Goal: Task Accomplishment & Management: Complete application form

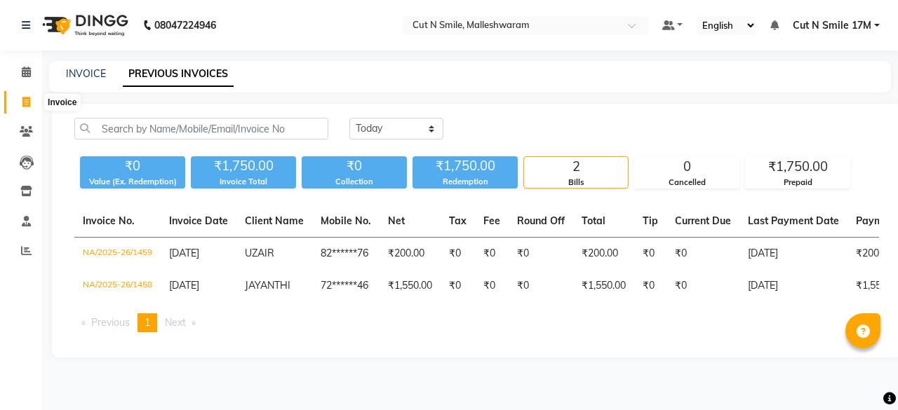
click at [31, 105] on span at bounding box center [26, 103] width 25 height 16
select select "service"
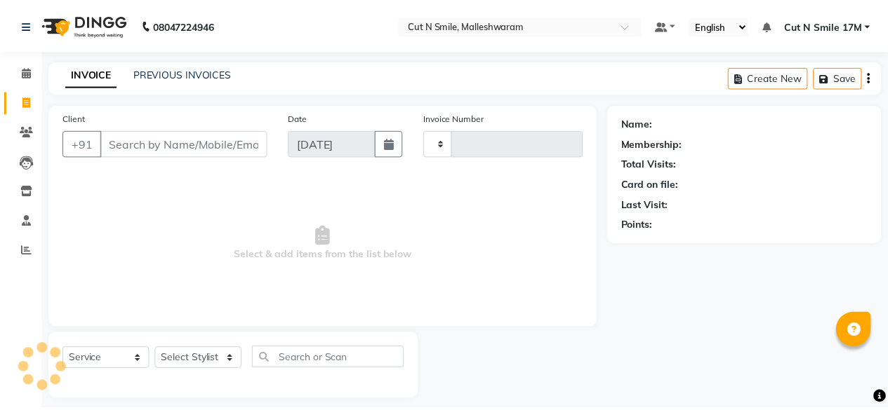
scroll to position [11, 0]
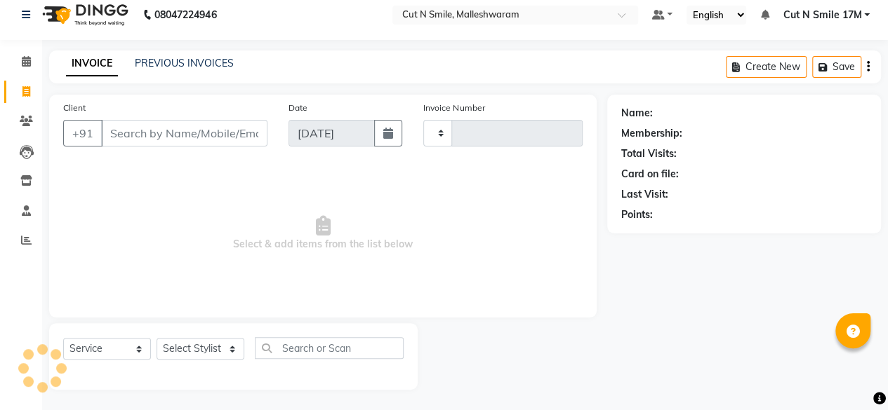
type input "193"
click at [466, 128] on select "NW/25-26 SW/2025-26 NA/2025-26 VN/25-26 LA /25-26" at bounding box center [473, 133] width 100 height 27
select select "7225"
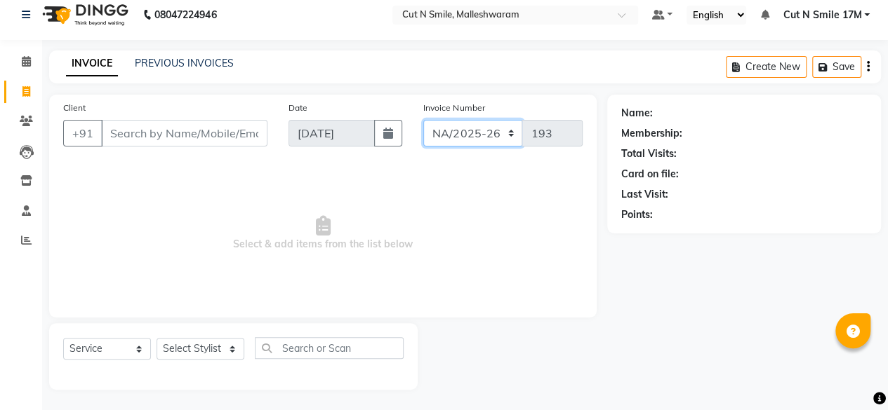
click at [423, 120] on select "NW/25-26 SW/2025-26 NA/2025-26 VN/25-26 LA /25-26" at bounding box center [473, 133] width 100 height 27
type input "1460"
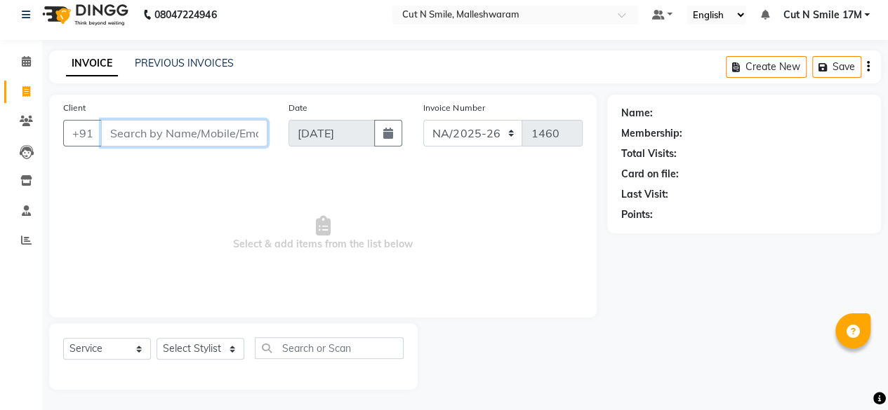
click at [225, 131] on input "Client" at bounding box center [184, 133] width 166 height 27
click at [225, 136] on input "Client" at bounding box center [184, 133] width 166 height 27
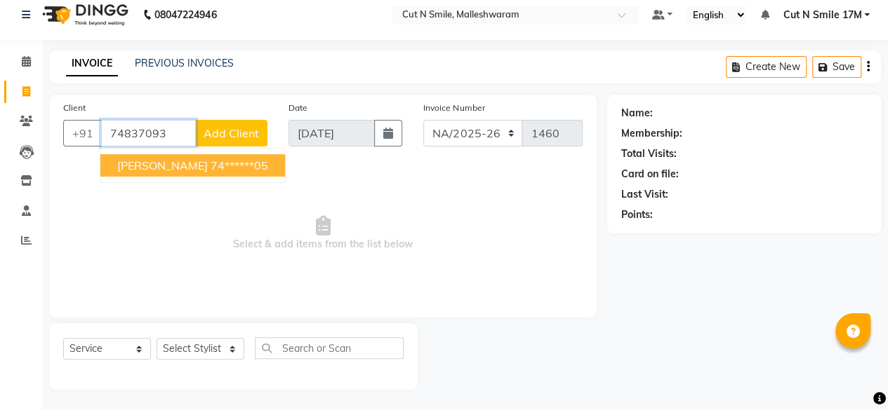
click at [210, 166] on ngb-highlight "74******05" at bounding box center [239, 166] width 58 height 14
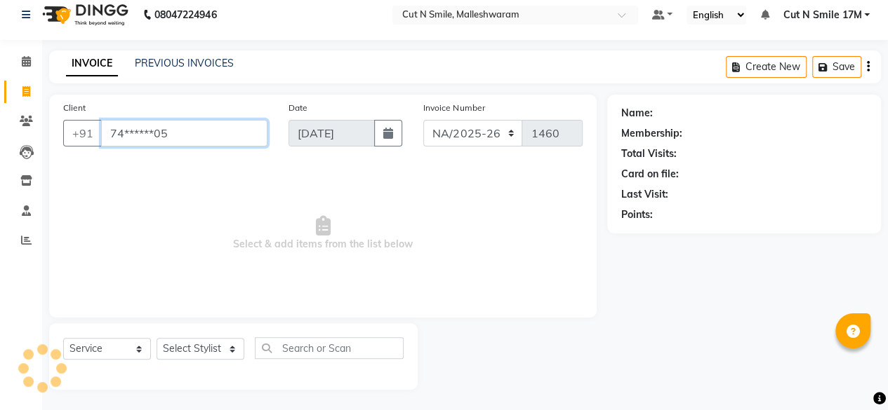
type input "74******05"
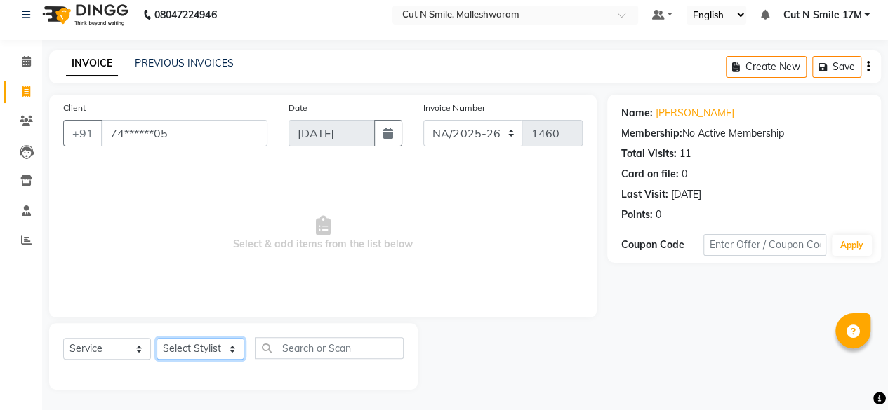
click at [213, 340] on select "Select Stylist [PERSON_NAME] 17M [PERSON_NAME] 9M Ajim 17M [PERSON_NAME] 17M [P…" at bounding box center [200, 349] width 88 height 22
select select "76936"
click at [156, 338] on select "Select Stylist [PERSON_NAME] 17M [PERSON_NAME] 9M Ajim 17M [PERSON_NAME] 17M [P…" at bounding box center [200, 349] width 88 height 22
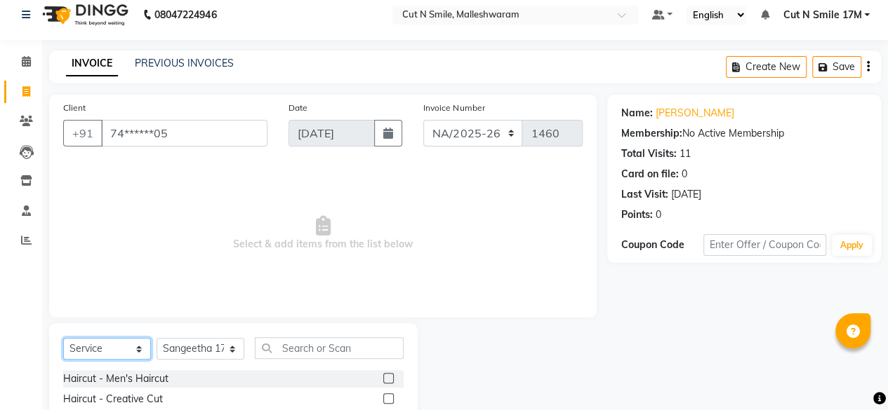
click at [112, 340] on select "Select Service Product Membership Package Voucher Prepaid Gift Card" at bounding box center [107, 349] width 88 height 22
select select "P"
click at [63, 338] on select "Select Service Product Membership Package Voucher Prepaid Gift Card" at bounding box center [107, 349] width 88 height 22
click at [178, 380] on div "5K Topup" at bounding box center [233, 379] width 340 height 18
click at [383, 377] on label at bounding box center [388, 378] width 11 height 11
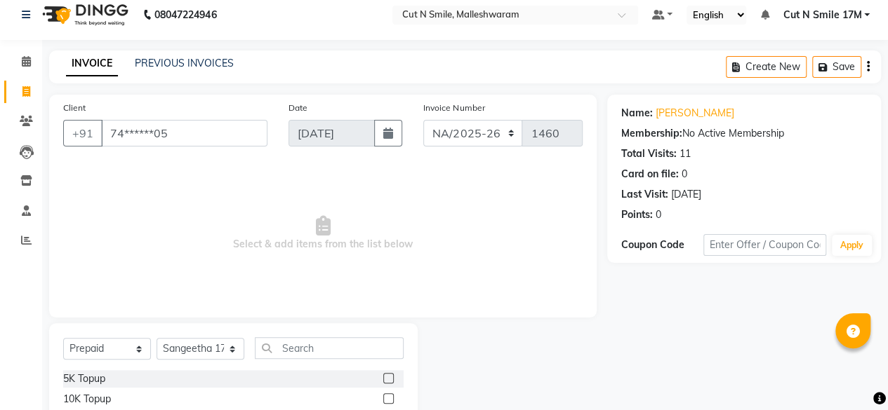
click at [383, 377] on input "checkbox" at bounding box center [387, 379] width 9 height 9
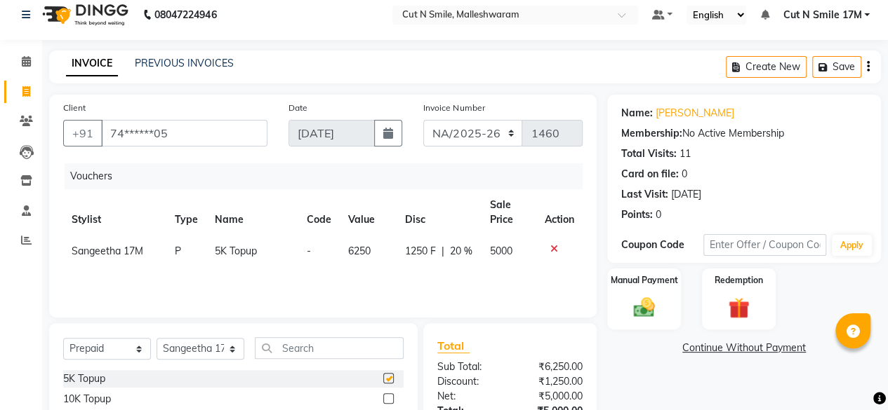
checkbox input "false"
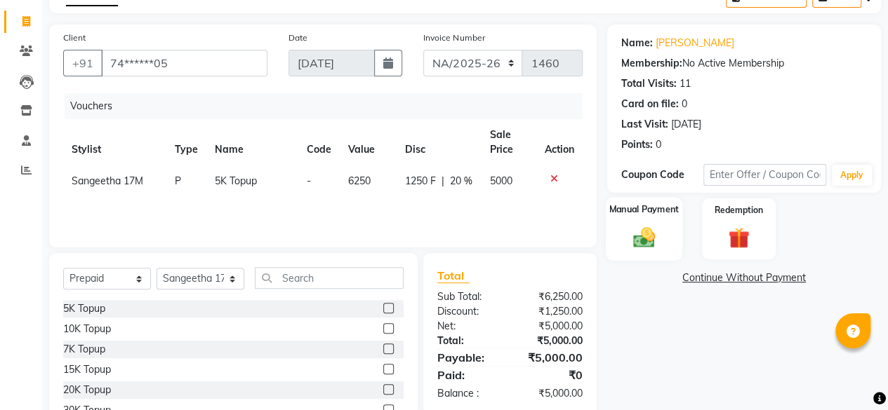
click at [640, 232] on img at bounding box center [644, 237] width 36 height 25
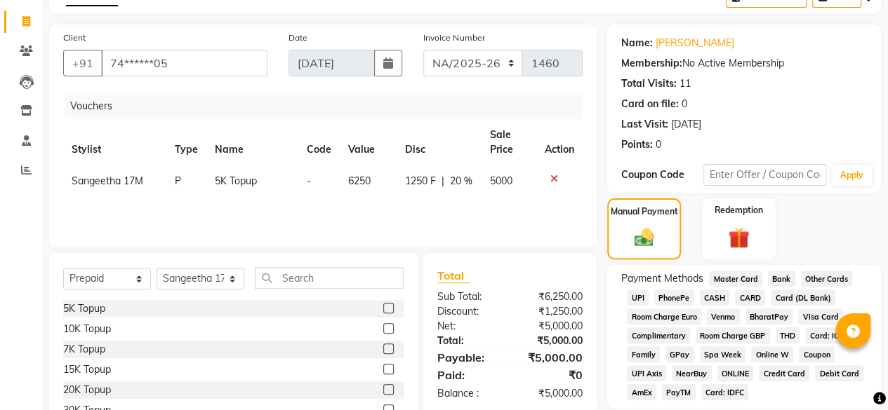
click at [747, 296] on span "CARD" at bounding box center [750, 298] width 30 height 16
click at [754, 295] on span "CARD" at bounding box center [750, 298] width 30 height 16
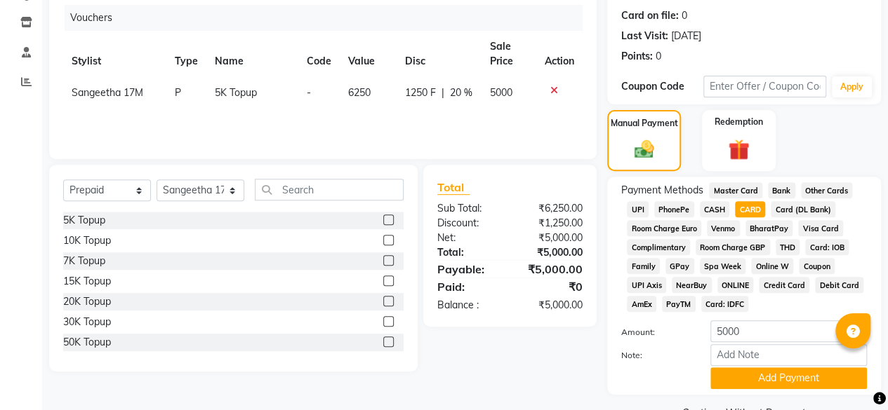
scroll to position [203, 0]
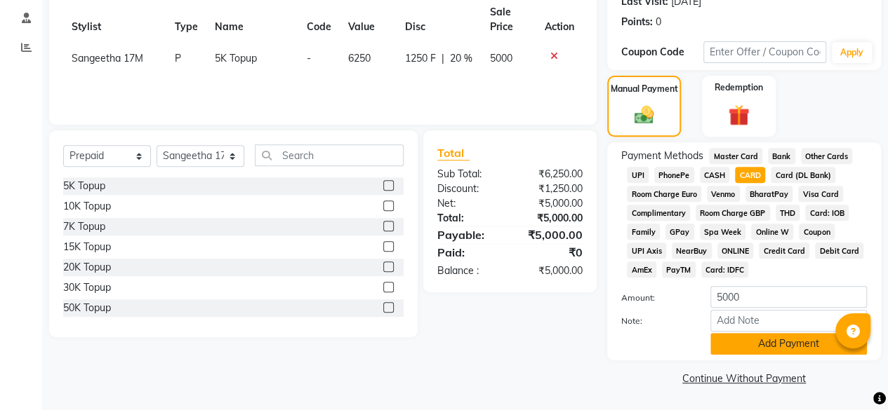
click at [775, 345] on button "Add Payment" at bounding box center [788, 344] width 156 height 22
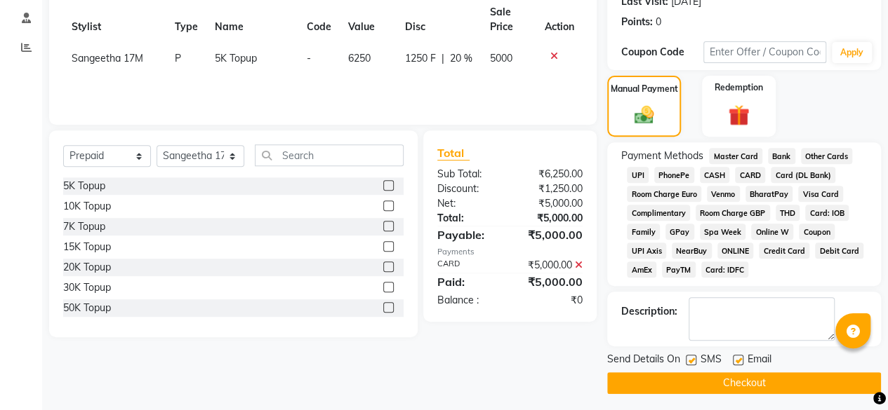
scroll to position [208, 0]
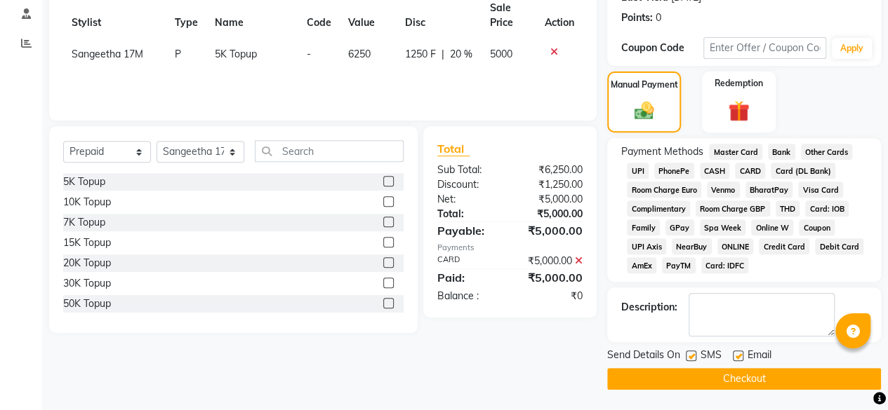
drag, startPoint x: 653, startPoint y: 377, endPoint x: 653, endPoint y: 363, distance: 14.7
click at [653, 377] on button "Checkout" at bounding box center [744, 379] width 274 height 22
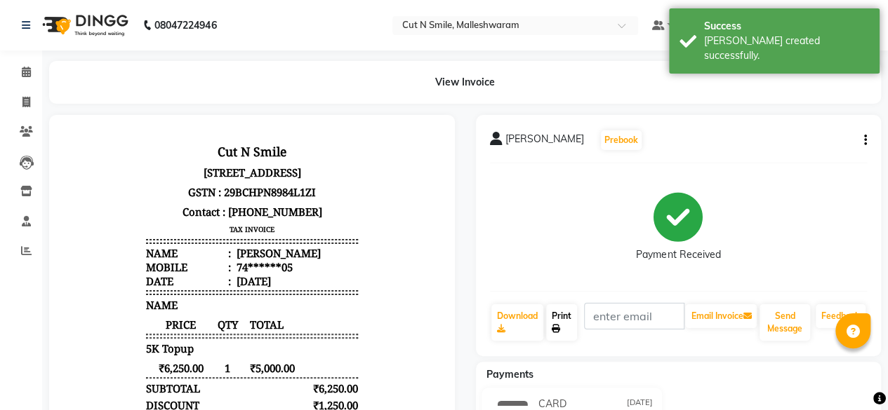
click at [561, 317] on link "Print" at bounding box center [561, 323] width 31 height 36
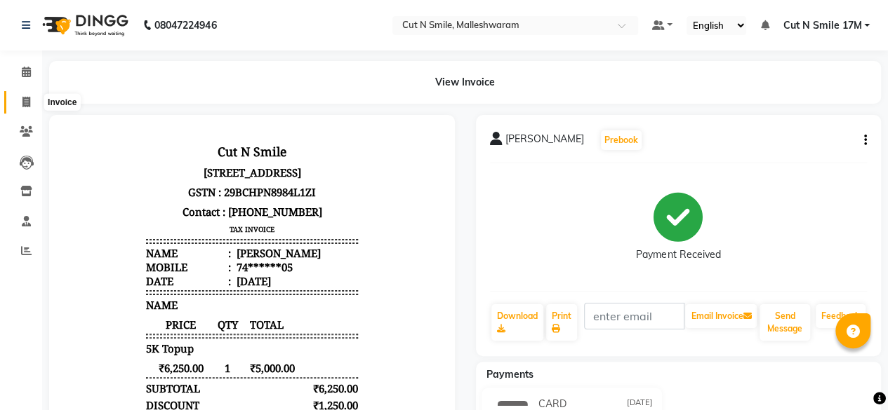
drag, startPoint x: 27, startPoint y: 102, endPoint x: 36, endPoint y: 104, distance: 8.5
click at [27, 102] on icon at bounding box center [26, 102] width 8 height 11
select select "service"
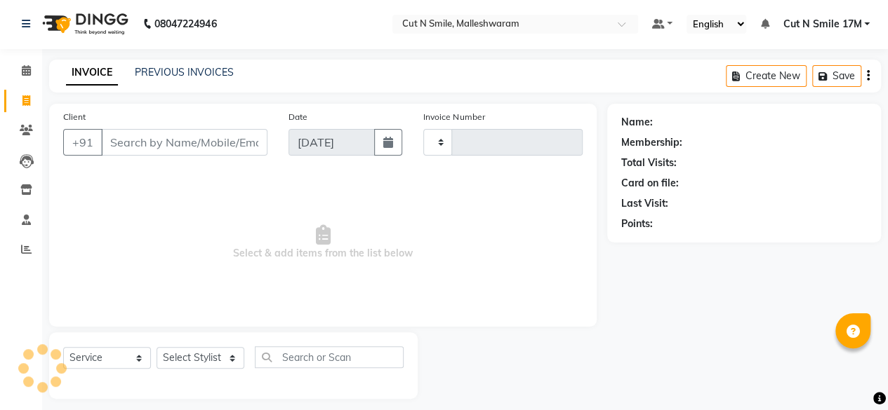
type input "193"
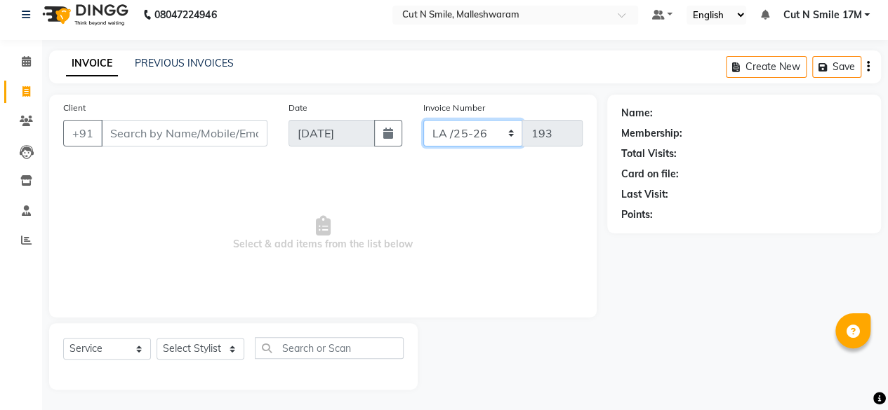
click at [457, 131] on select "NW/25-26 SW/2025-26 NA/2025-26 VN/25-26 LA /25-26" at bounding box center [473, 133] width 100 height 27
select select "7225"
click at [423, 120] on select "NW/25-26 SW/2025-26 NA/2025-26 VN/25-26 LA /25-26" at bounding box center [473, 133] width 100 height 27
type input "1461"
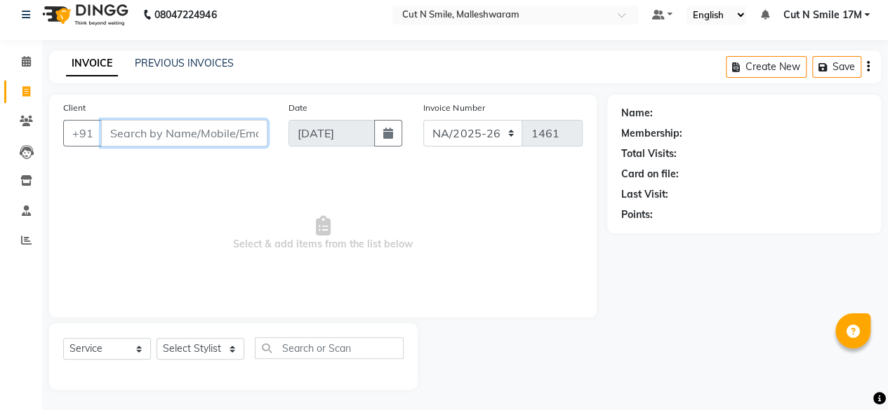
click at [148, 139] on input "Client" at bounding box center [184, 133] width 166 height 27
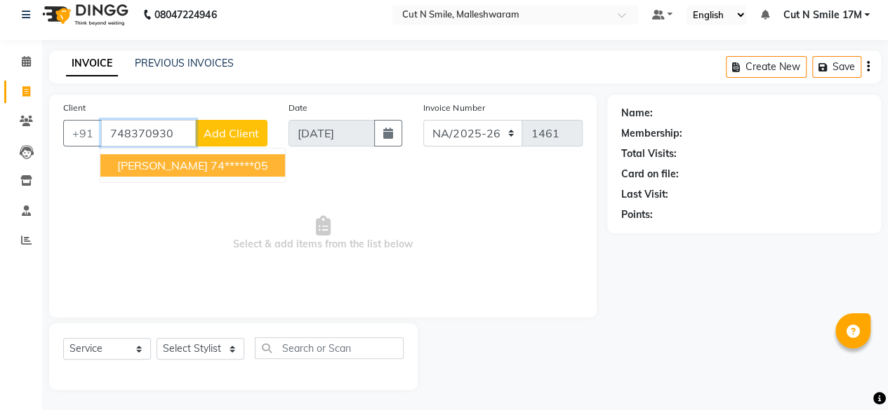
click at [210, 164] on ngb-highlight "74******05" at bounding box center [239, 166] width 58 height 14
type input "74******05"
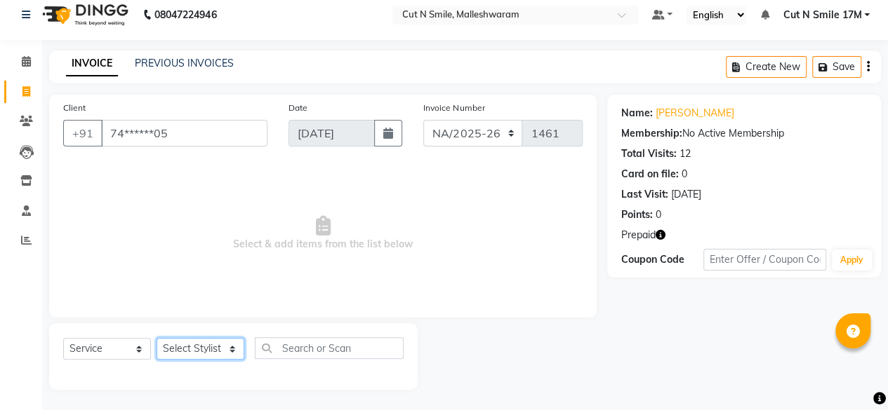
click at [211, 349] on select "Select Stylist [PERSON_NAME] 17M [PERSON_NAME] 9M Ajim 17M [PERSON_NAME] 17M [P…" at bounding box center [200, 349] width 88 height 22
select select "60630"
click at [156, 338] on select "Select Stylist [PERSON_NAME] 17M [PERSON_NAME] 9M Ajim 17M [PERSON_NAME] 17M [P…" at bounding box center [200, 349] width 88 height 22
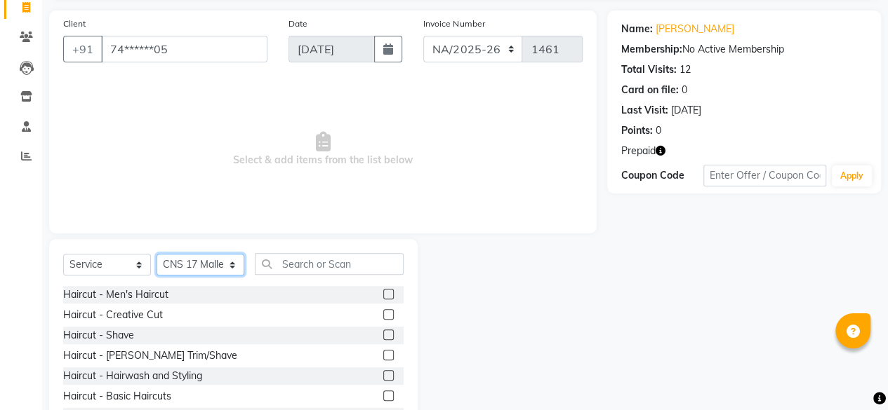
scroll to position [151, 0]
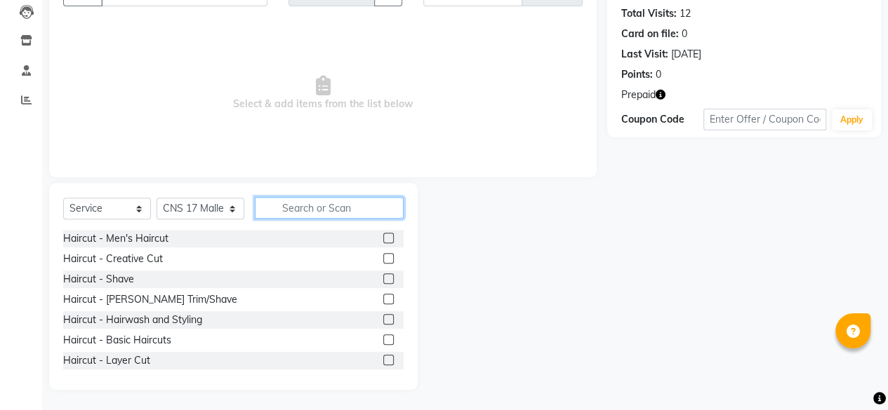
click at [312, 210] on input "text" at bounding box center [329, 208] width 149 height 22
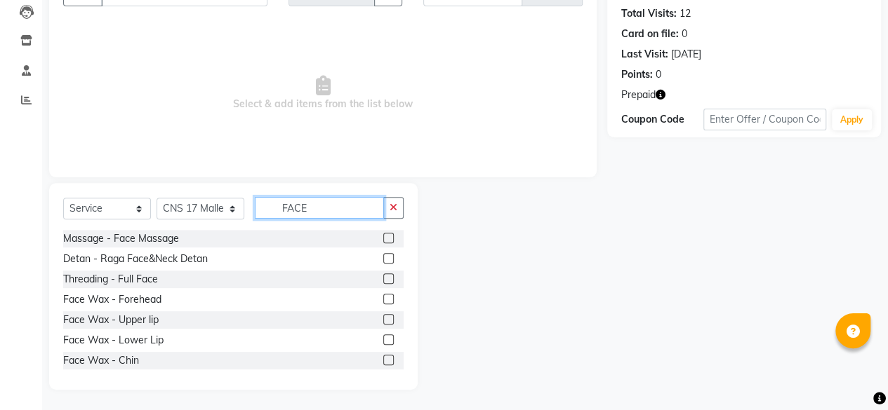
type input "FACE"
click at [383, 239] on label at bounding box center [388, 238] width 11 height 11
click at [383, 239] on input "checkbox" at bounding box center [387, 238] width 9 height 9
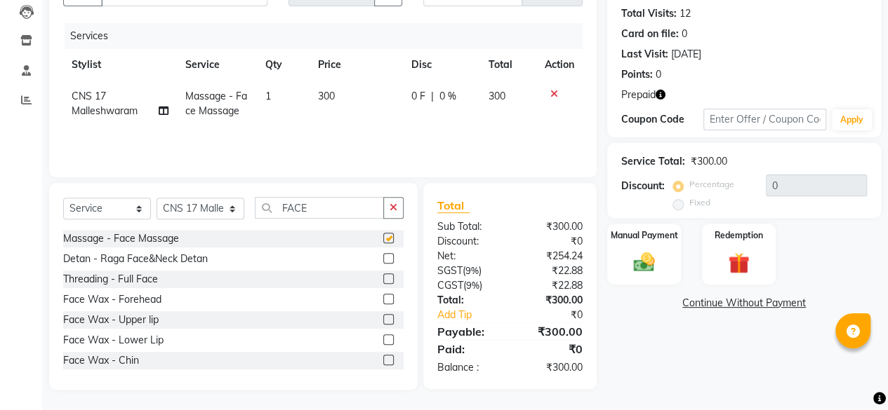
checkbox input "false"
click at [401, 208] on button "button" at bounding box center [393, 208] width 20 height 22
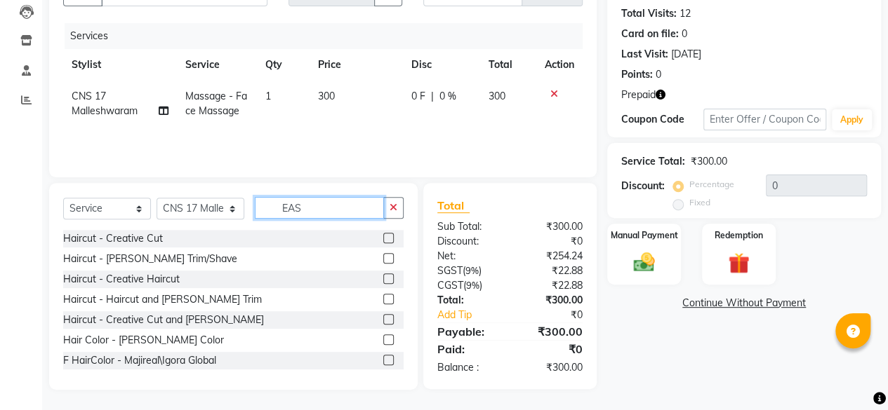
scroll to position [149, 0]
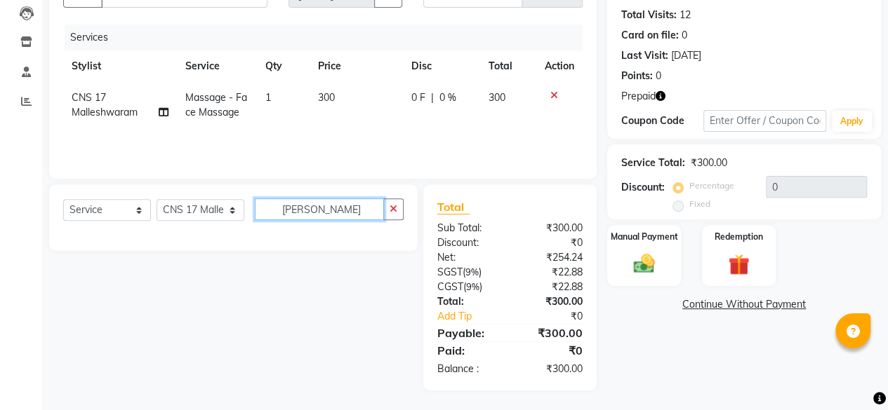
click at [287, 206] on input "[PERSON_NAME]" at bounding box center [319, 210] width 129 height 22
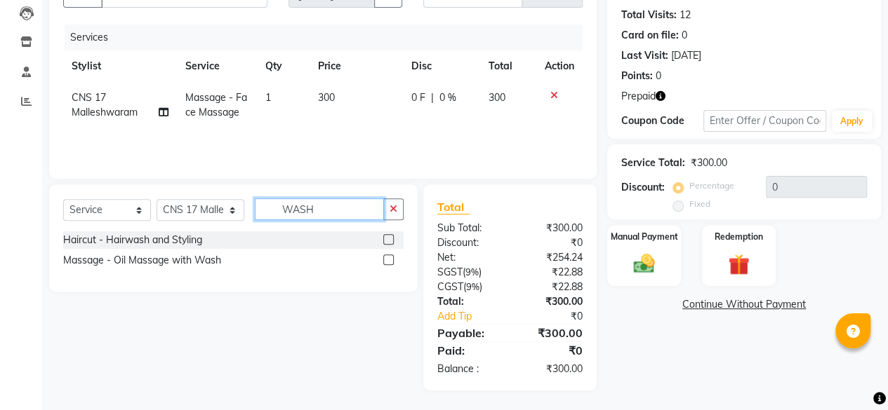
type input "WASH"
click at [288, 238] on div "Haircut - Hairwash and Styling" at bounding box center [233, 241] width 340 height 18
click at [387, 242] on label at bounding box center [388, 239] width 11 height 11
click at [387, 242] on input "checkbox" at bounding box center [387, 240] width 9 height 9
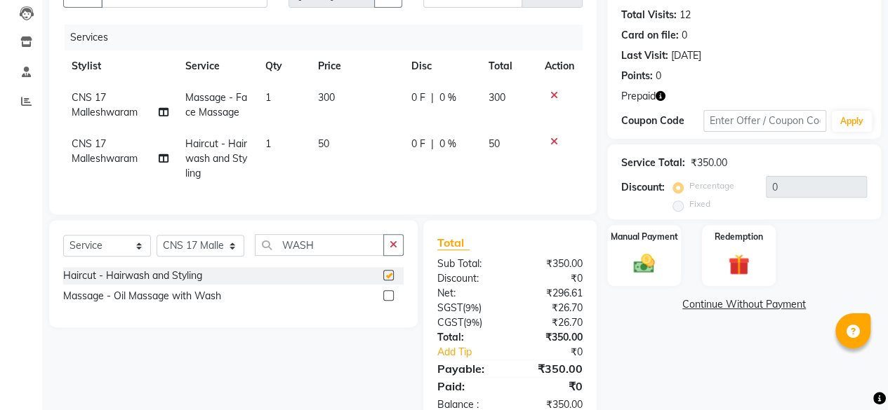
checkbox input "false"
click at [391, 256] on button "button" at bounding box center [393, 245] width 20 height 22
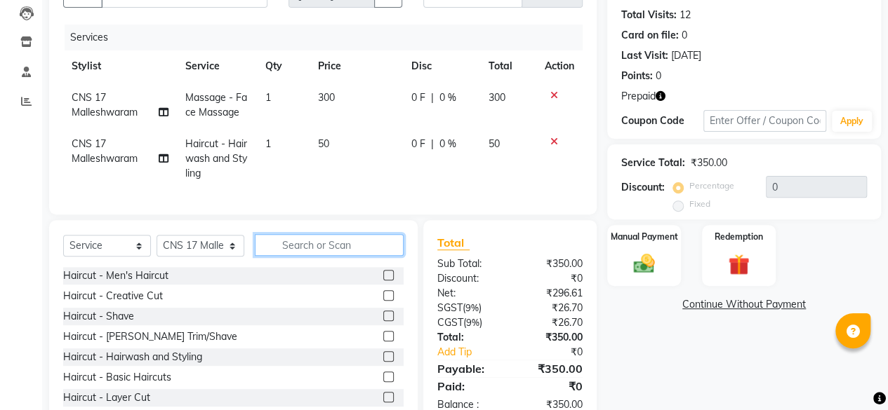
click at [340, 256] on input "text" at bounding box center [329, 245] width 149 height 22
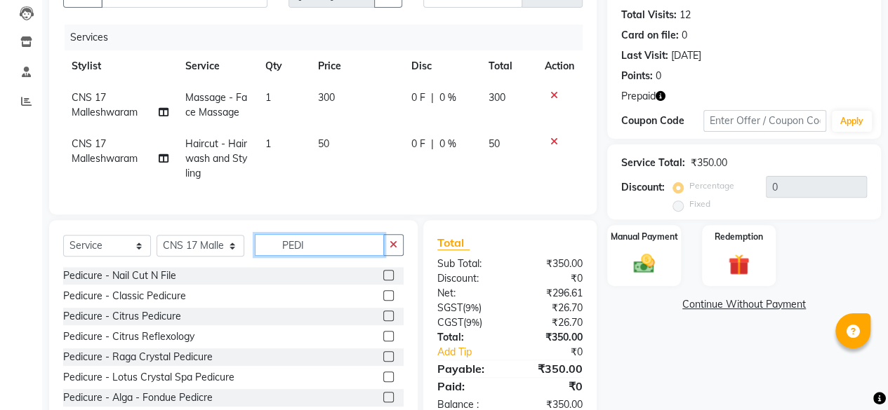
type input "PEDI"
click at [383, 301] on label at bounding box center [388, 295] width 11 height 11
click at [383, 301] on input "checkbox" at bounding box center [387, 296] width 9 height 9
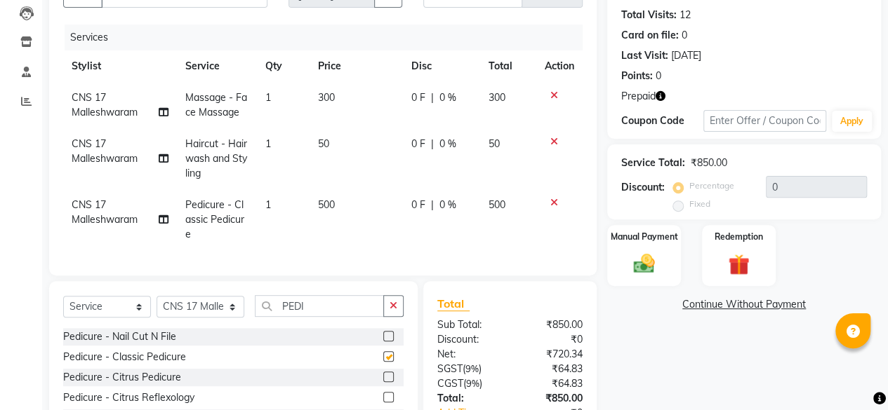
checkbox input "false"
click at [346, 141] on td "50" at bounding box center [355, 158] width 93 height 61
select select "60630"
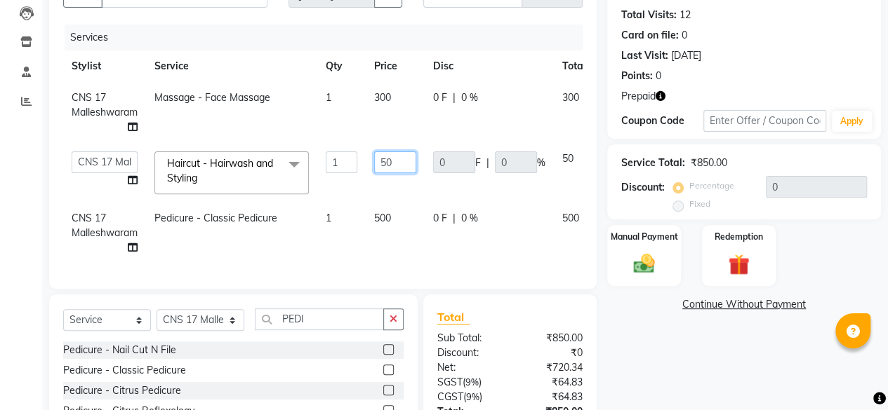
click at [398, 163] on input "50" at bounding box center [395, 163] width 42 height 22
type input "5"
type input "300"
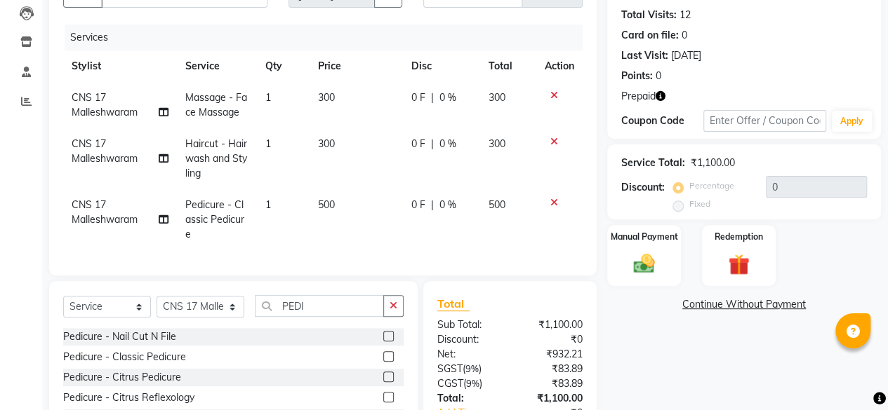
click at [416, 95] on tr "CNS 17 Malleshwaram Massage - Face Massage 1 300 0 F | 0 % 300" at bounding box center [322, 105] width 519 height 46
click at [337, 95] on td "300" at bounding box center [355, 105] width 93 height 46
select select "60630"
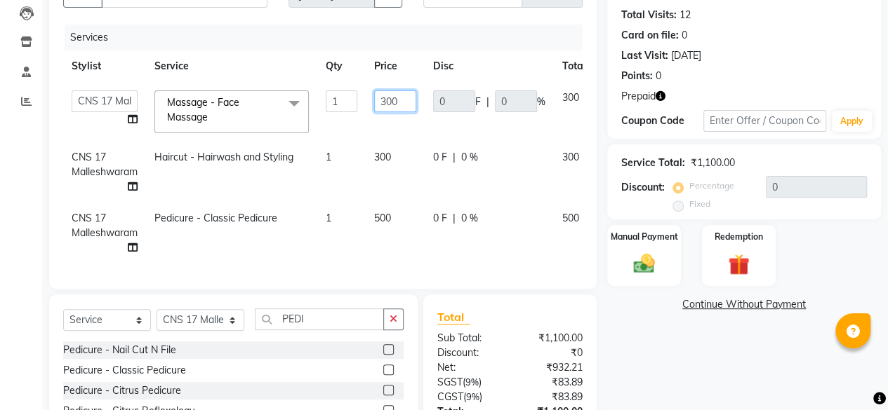
click at [394, 102] on input "300" at bounding box center [395, 102] width 42 height 22
type input "400"
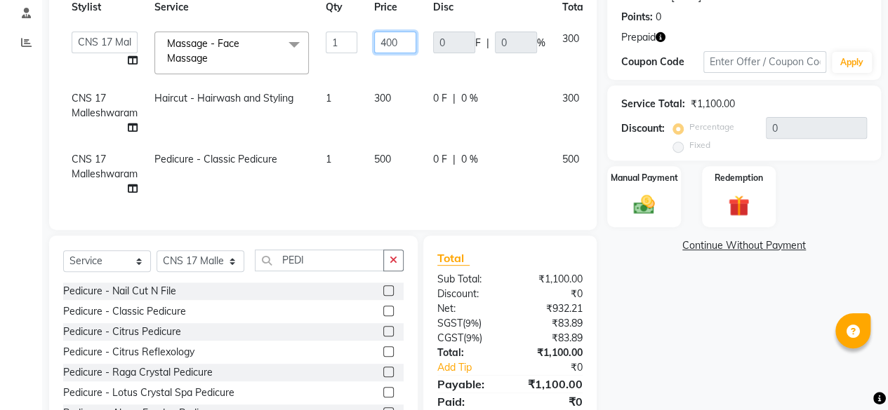
scroll to position [220, 0]
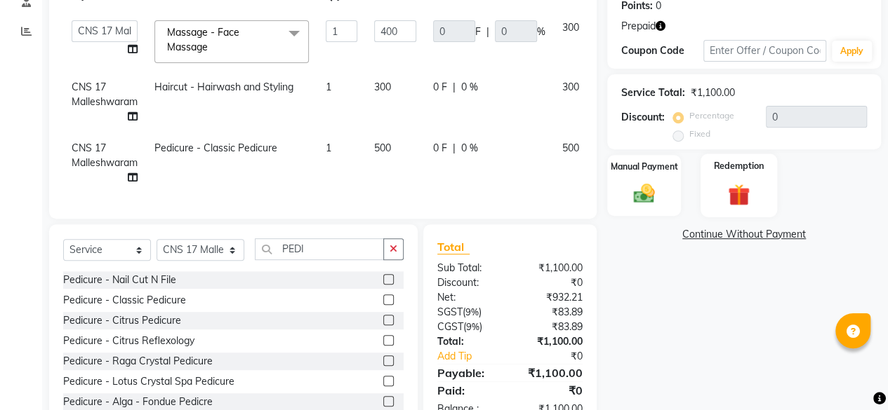
click at [721, 174] on div "Redemption" at bounding box center [738, 186] width 76 height 64
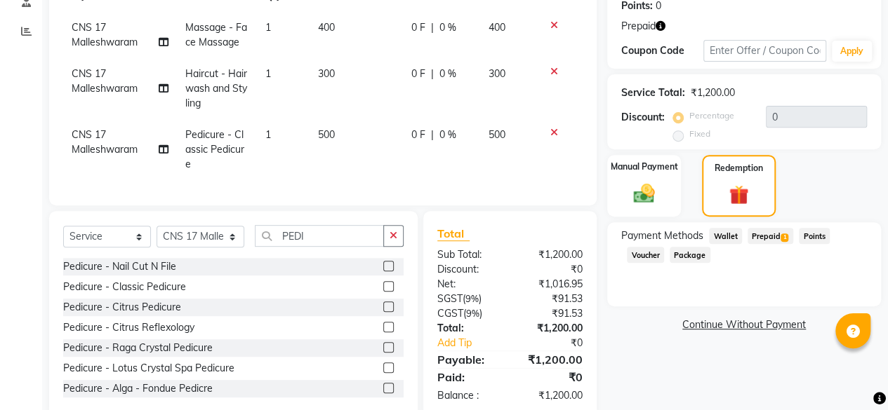
click at [768, 231] on span "Prepaid 1" at bounding box center [770, 236] width 46 height 16
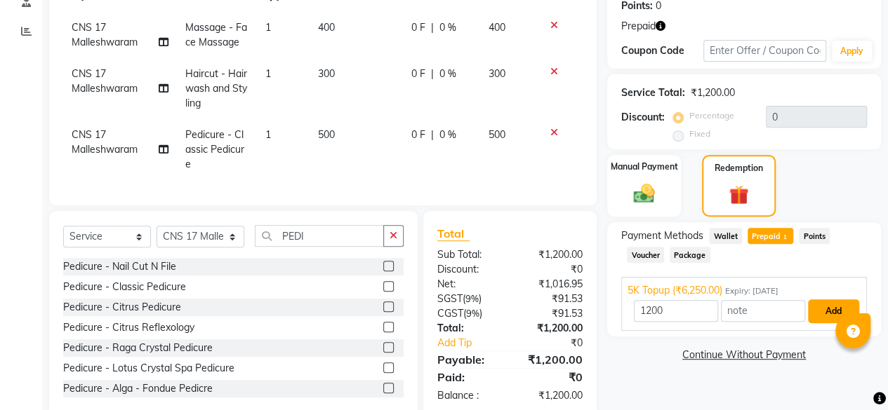
click at [824, 312] on button "Add" at bounding box center [833, 312] width 51 height 24
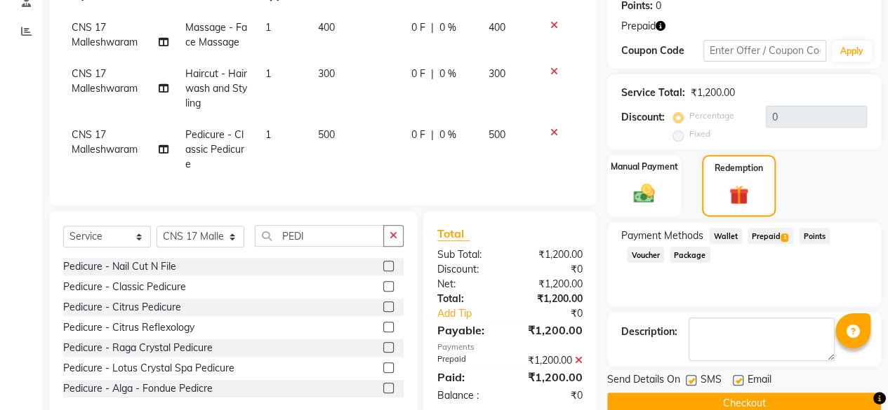
scroll to position [258, 0]
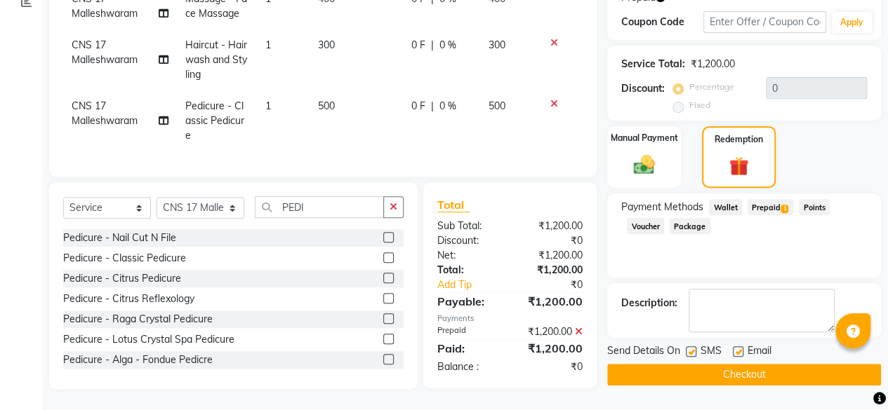
click at [704, 364] on button "Checkout" at bounding box center [744, 375] width 274 height 22
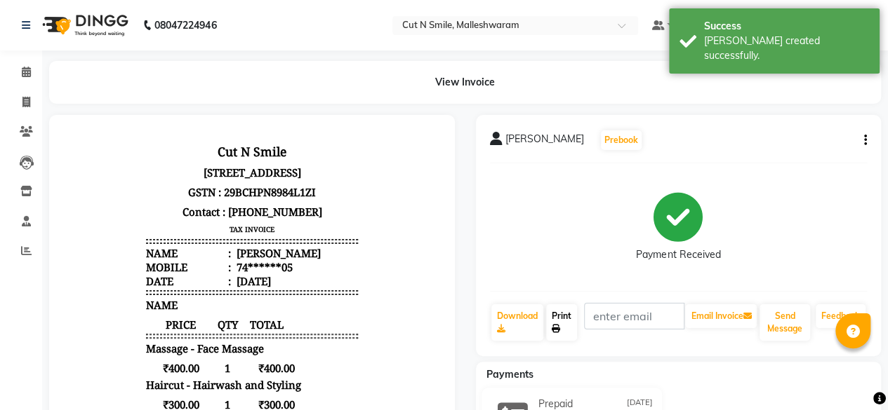
click at [559, 312] on link "Print" at bounding box center [561, 323] width 31 height 36
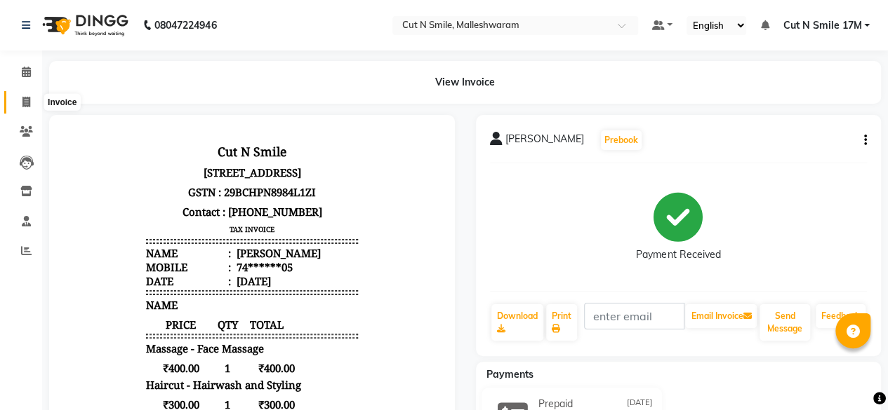
click at [25, 107] on icon at bounding box center [26, 102] width 8 height 11
select select "service"
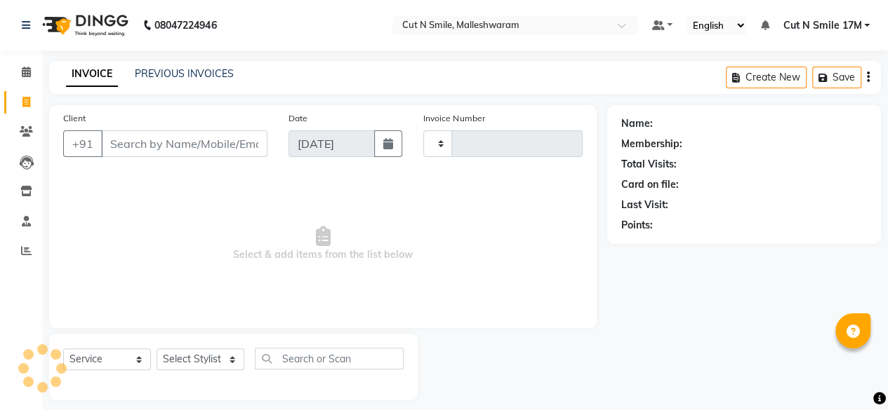
type input "193"
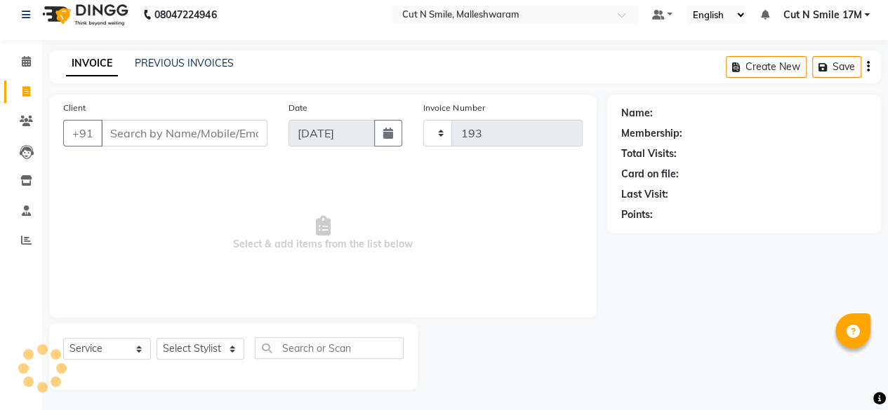
select select "7223"
